Goal: Information Seeking & Learning: Learn about a topic

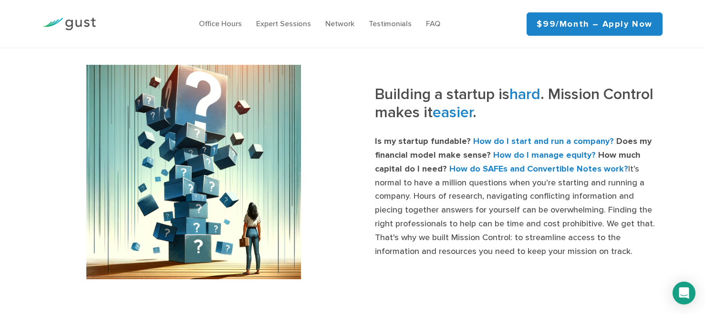
scroll to position [338, 0]
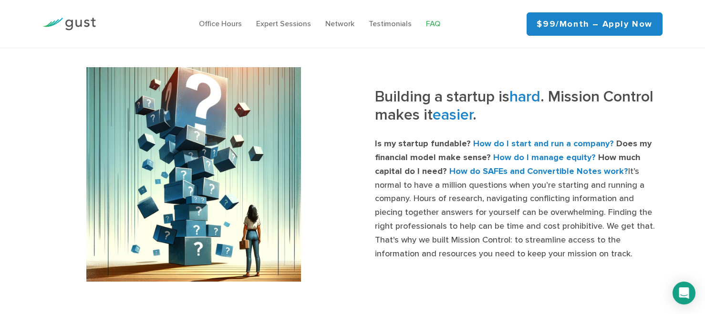
click at [433, 21] on link "FAQ" at bounding box center [433, 23] width 14 height 9
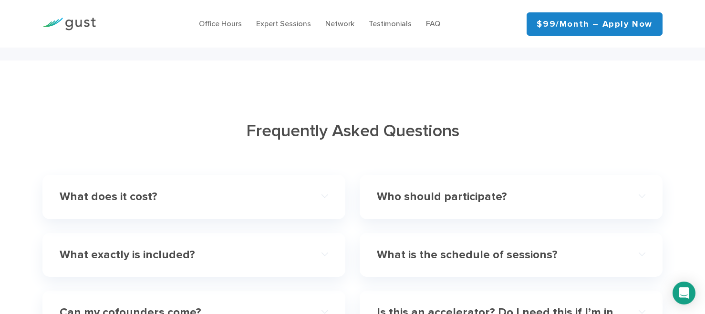
scroll to position [2640, 0]
click at [135, 190] on h4 "What does it cost?" at bounding box center [181, 197] width 242 height 14
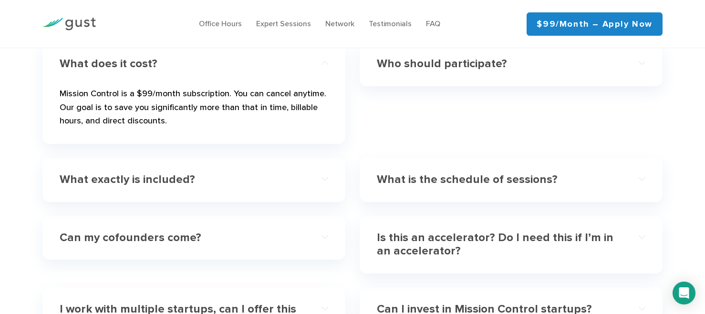
scroll to position [2775, 0]
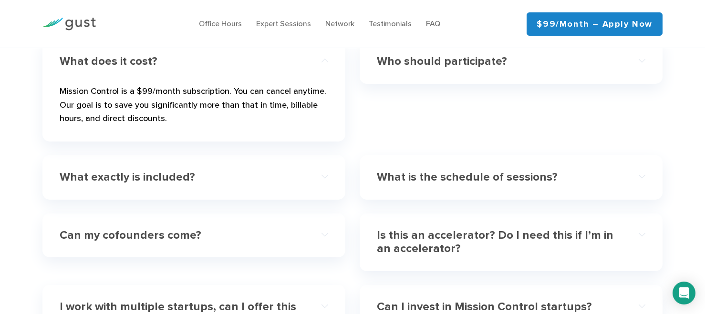
click at [155, 229] on h4 "Can my cofounders come?" at bounding box center [181, 236] width 242 height 14
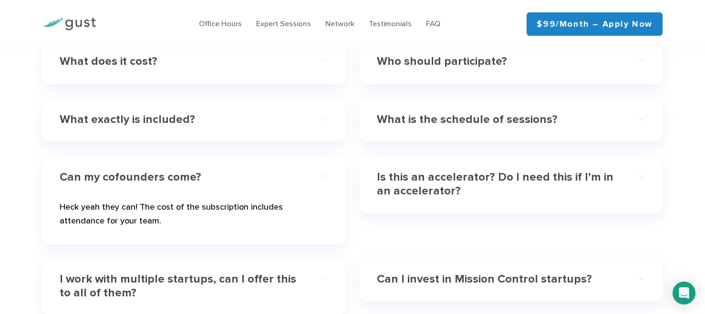
click at [134, 171] on h4 "Can my cofounders come?" at bounding box center [181, 178] width 242 height 14
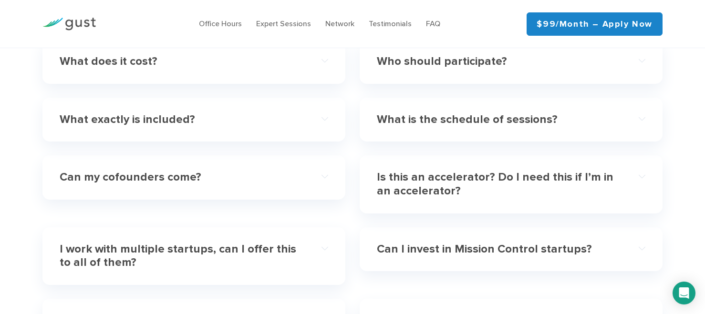
click at [402, 171] on h4 "Is this an accelerator? Do I need this if I’m in an accelerator?" at bounding box center [498, 185] width 242 height 28
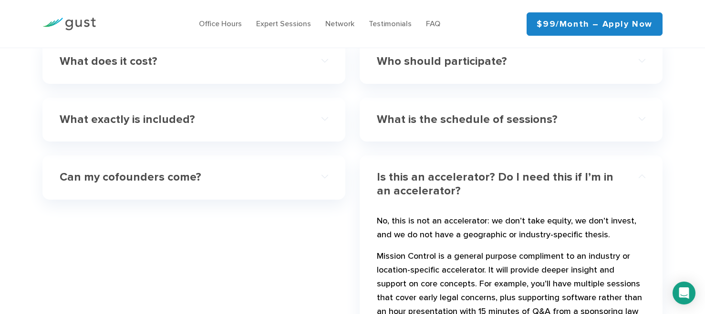
scroll to position [2799, 0]
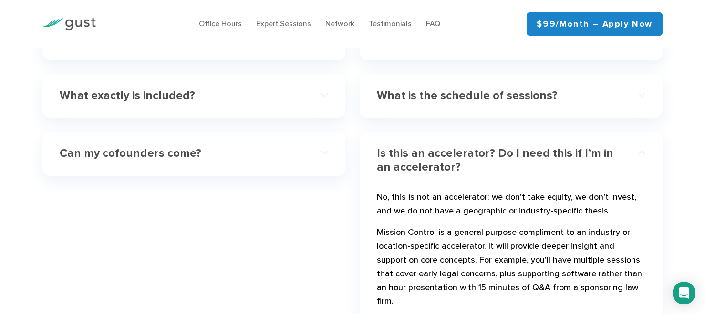
click at [430, 157] on h4 "Is this an accelerator? Do I need this if I’m in an accelerator?" at bounding box center [498, 161] width 242 height 28
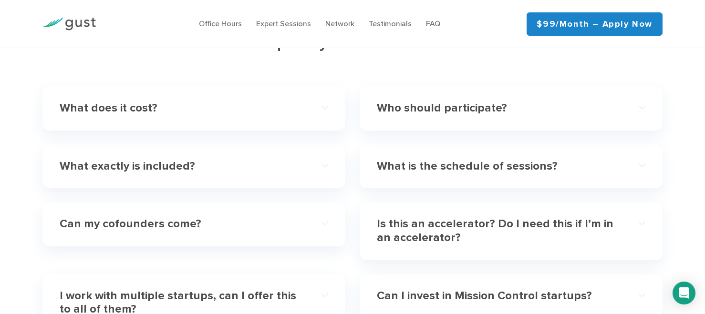
scroll to position [2721, 0]
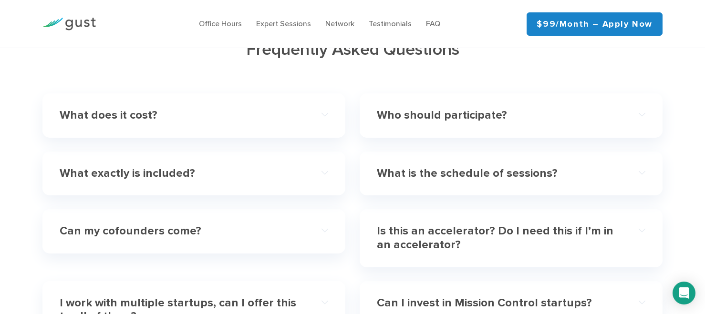
click at [419, 167] on h4 "What is the schedule of sessions?" at bounding box center [498, 174] width 242 height 14
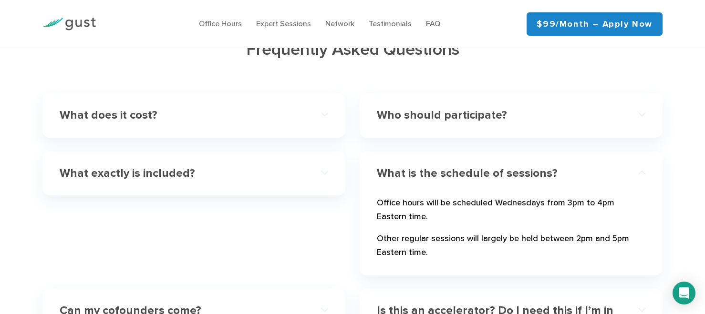
scroll to position [2730, 0]
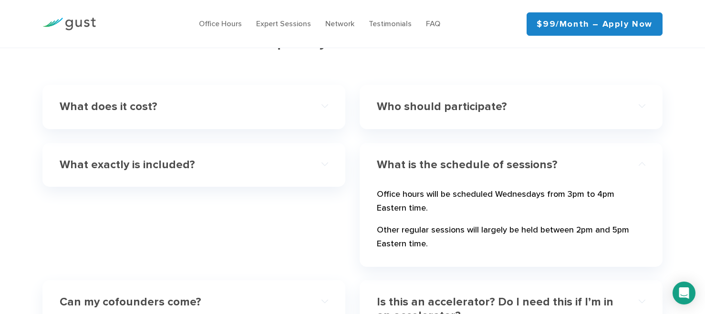
click at [432, 158] on h4 "What is the schedule of sessions?" at bounding box center [498, 165] width 242 height 14
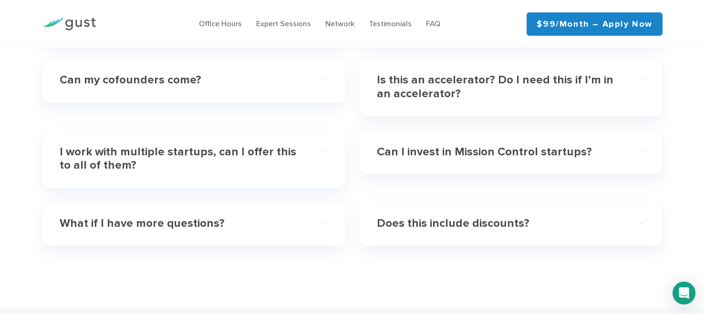
scroll to position [2873, 0]
click at [263, 145] on h4 "I work with multiple startups, can I offer this to all of them?" at bounding box center [181, 159] width 242 height 28
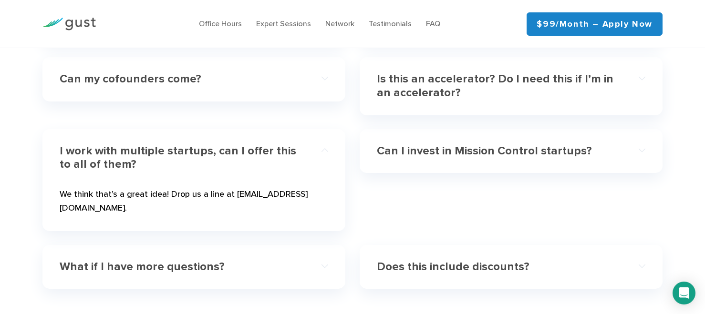
click at [195, 145] on h4 "I work with multiple startups, can I offer this to all of them?" at bounding box center [181, 159] width 242 height 28
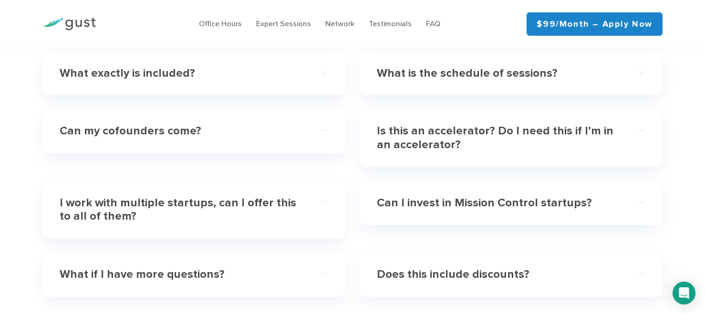
scroll to position [2828, 0]
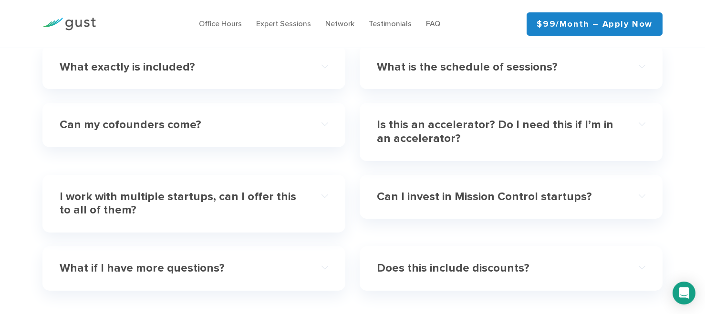
click at [426, 262] on h4 "Does this include discounts?" at bounding box center [498, 269] width 242 height 14
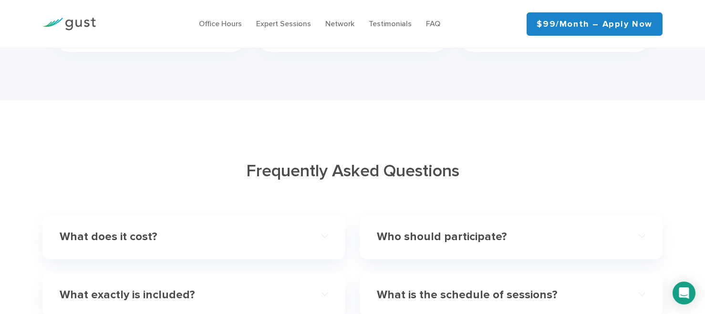
scroll to position [2590, 0]
